Goal: Check status: Check status

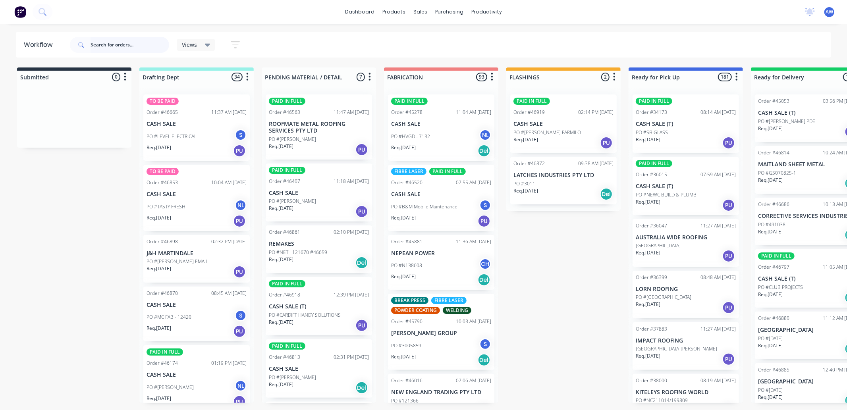
click at [136, 41] on input "text" at bounding box center [130, 45] width 79 height 16
type input "46562"
click at [44, 10] on icon at bounding box center [42, 11] width 6 height 6
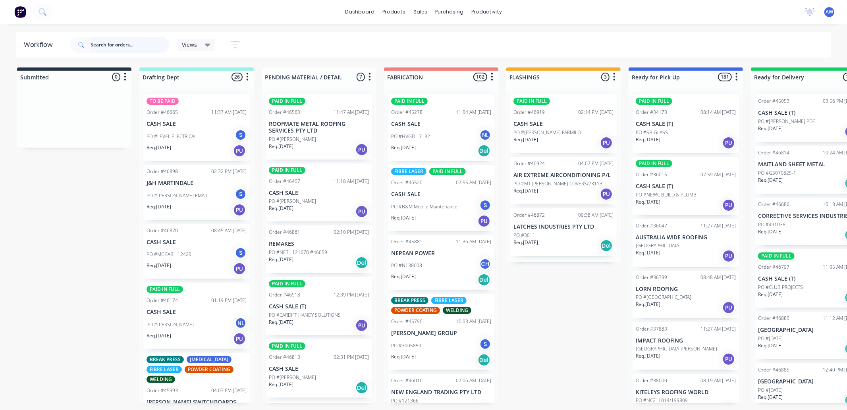
click at [118, 46] on input "text" at bounding box center [130, 45] width 79 height 16
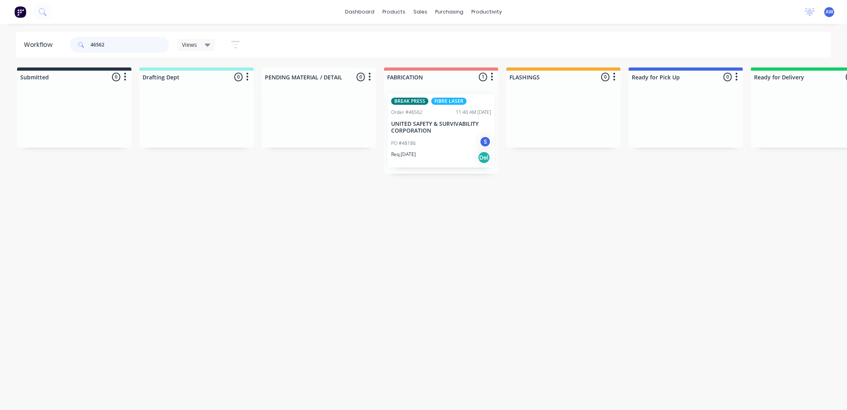
type input "46562"
click at [450, 134] on div "BREAK PRESS FIBRE LASER Order #46562 11:40 AM 28/07/25 UNITED SAFETY & SURVIVAB…" at bounding box center [441, 130] width 106 height 73
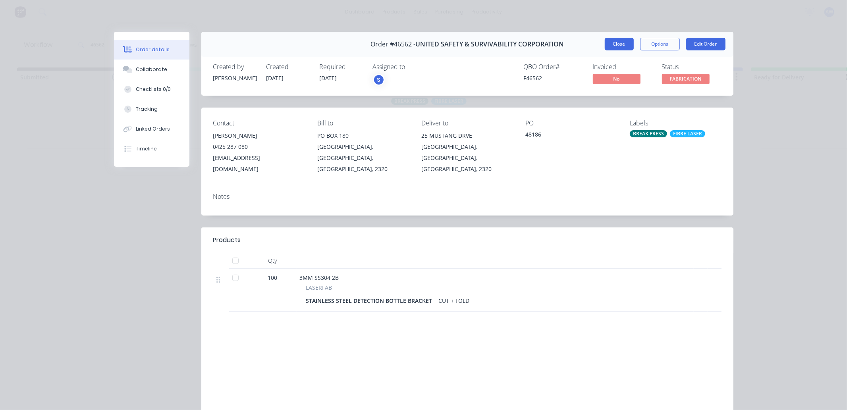
click at [616, 41] on button "Close" at bounding box center [619, 44] width 29 height 13
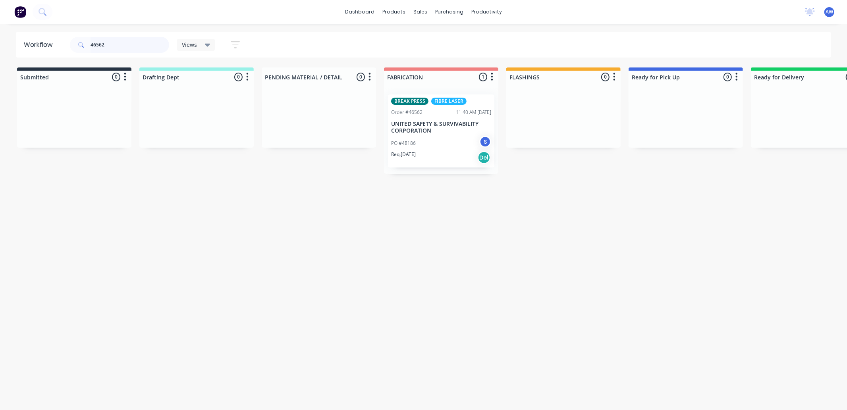
drag, startPoint x: 108, startPoint y: 46, endPoint x: 84, endPoint y: 48, distance: 23.9
click at [87, 48] on div "46562" at bounding box center [119, 45] width 99 height 16
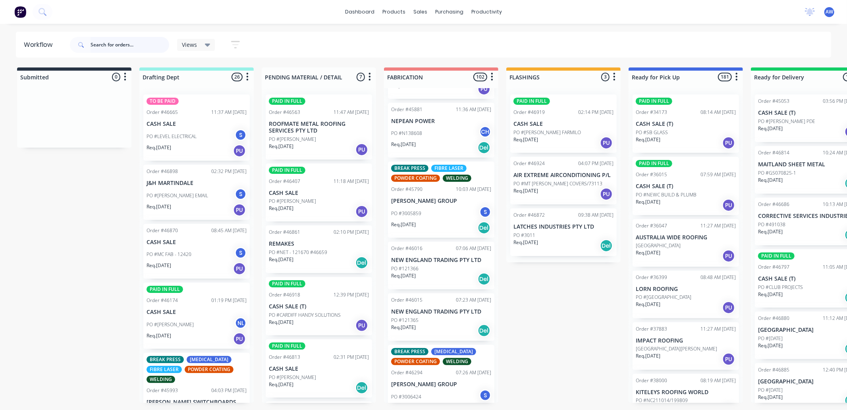
scroll to position [176, 0]
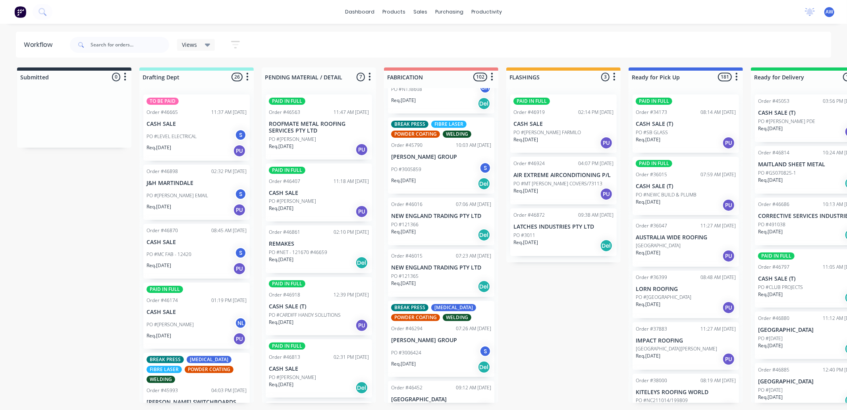
click at [436, 169] on div "PO #3005859 S" at bounding box center [441, 169] width 100 height 15
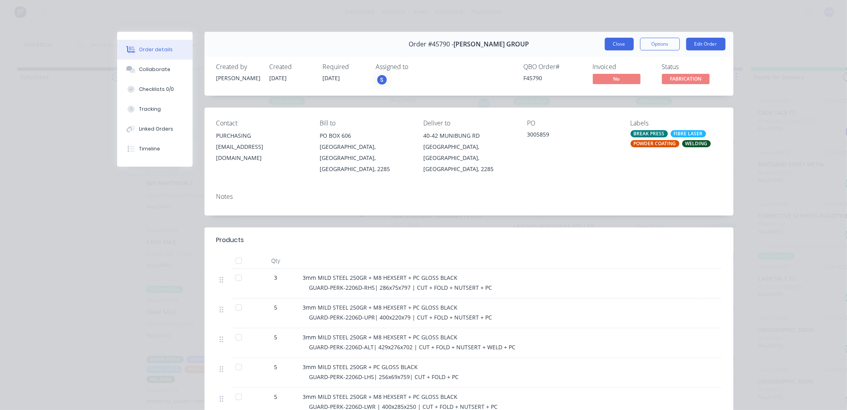
click at [618, 45] on button "Close" at bounding box center [619, 44] width 29 height 13
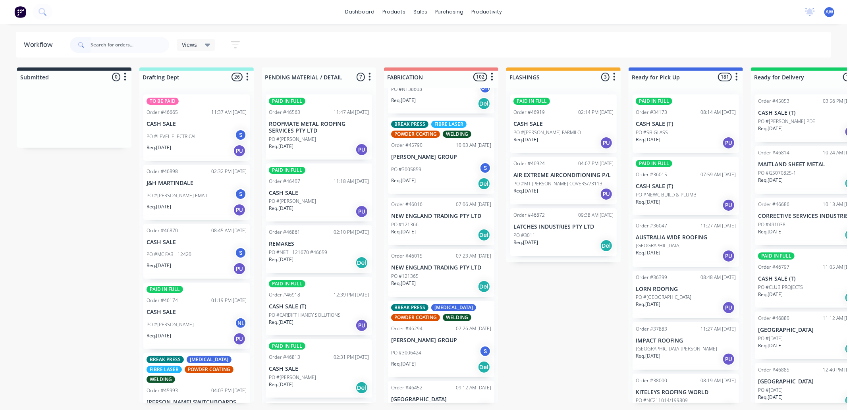
click at [428, 159] on p "[PERSON_NAME] GROUP" at bounding box center [441, 157] width 100 height 7
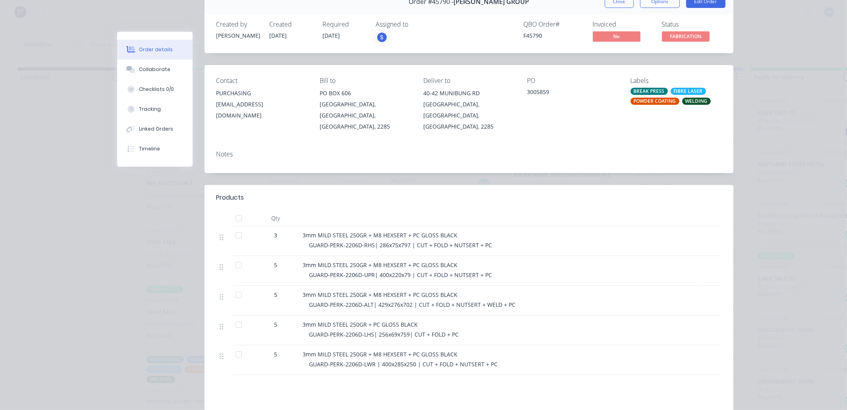
scroll to position [0, 0]
